Goal: Information Seeking & Learning: Learn about a topic

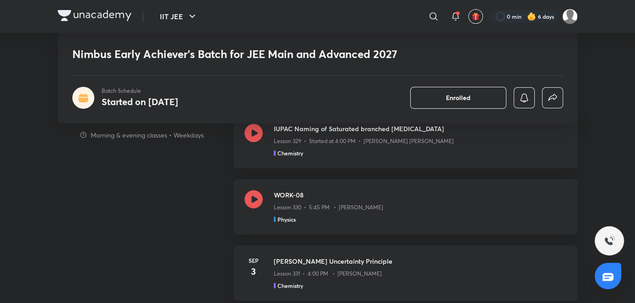
scroll to position [559, 0]
click at [333, 151] on div "Chemistry" at bounding box center [420, 152] width 293 height 8
click at [304, 151] on div "Chemistry" at bounding box center [292, 152] width 37 height 8
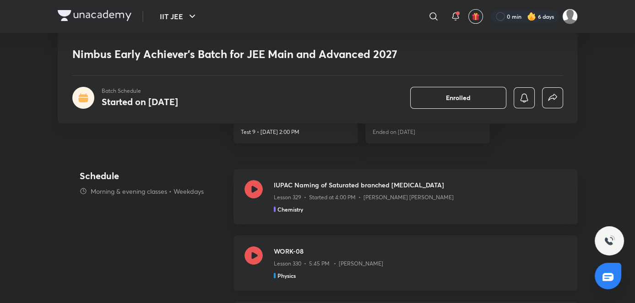
scroll to position [500, 0]
click at [346, 213] on div "Chemistry" at bounding box center [420, 210] width 293 height 8
click at [416, 250] on h3 "WORK-08" at bounding box center [420, 253] width 293 height 10
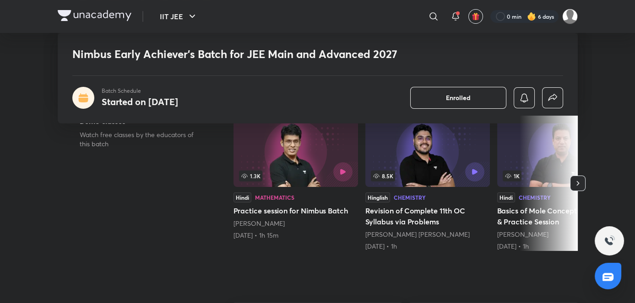
scroll to position [169, 0]
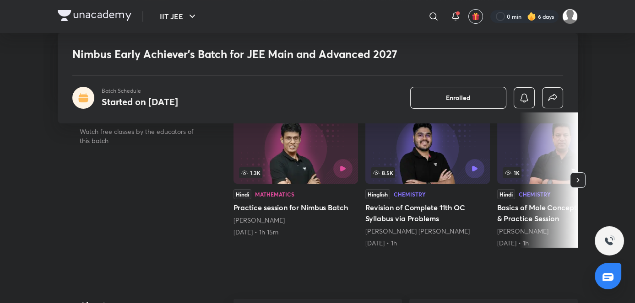
click at [253, 200] on div "Hindi Mathematics Practice session for Nimbus Batch Prashant Jain 17th Apr • 1h…" at bounding box center [295, 213] width 124 height 48
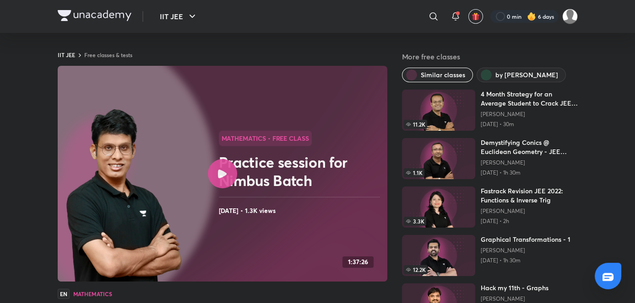
click at [241, 171] on h2 "Practice session for Nimbus Batch" at bounding box center [301, 171] width 165 height 37
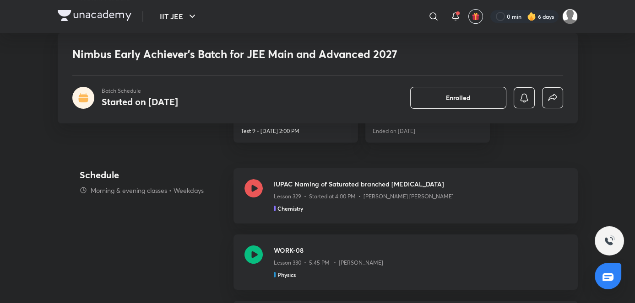
scroll to position [503, 0]
click at [266, 245] on div "WORK-08 Lesson 330 • 5:45 PM • Rahul Yadav Physics" at bounding box center [405, 261] width 344 height 55
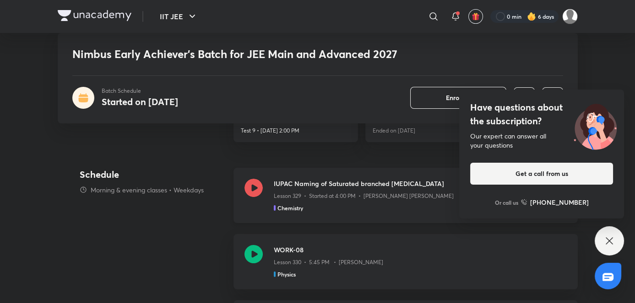
click at [275, 184] on h3 "IUPAC Naming of Saturated branched [MEDICAL_DATA]" at bounding box center [420, 184] width 293 height 10
click at [303, 204] on h5 "Chemistry" at bounding box center [290, 208] width 26 height 8
click at [299, 210] on h5 "Chemistry" at bounding box center [290, 208] width 26 height 8
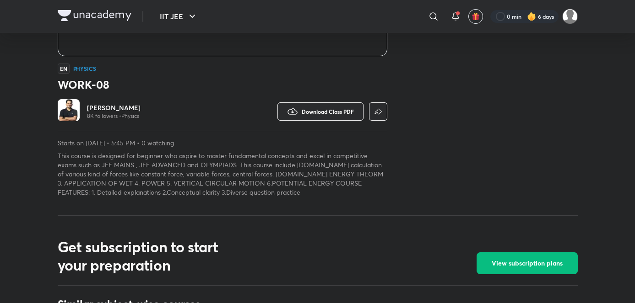
scroll to position [228, 0]
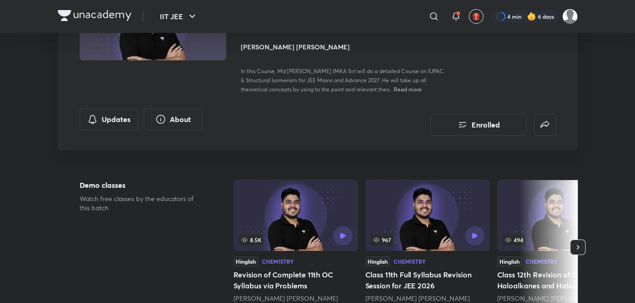
scroll to position [119, 0]
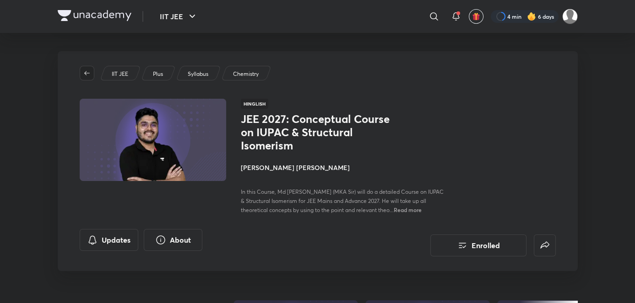
click at [84, 72] on icon "button" at bounding box center [86, 73] width 7 height 7
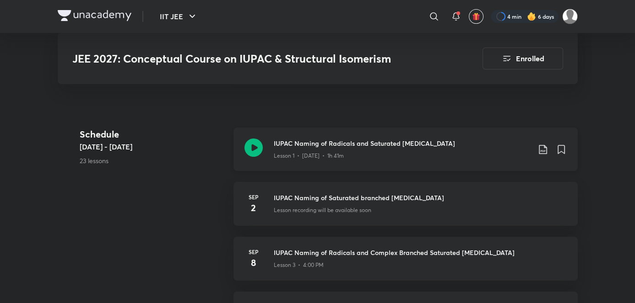
scroll to position [457, 0]
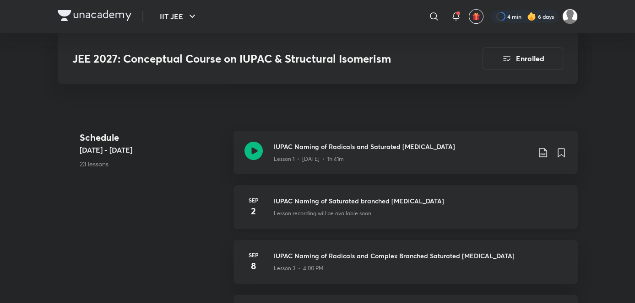
click at [297, 225] on div "Sep 2 IUPAC Naming of Saturated branched Hydrocarbons Lesson recording will be …" at bounding box center [405, 207] width 344 height 44
